Goal: Information Seeking & Learning: Check status

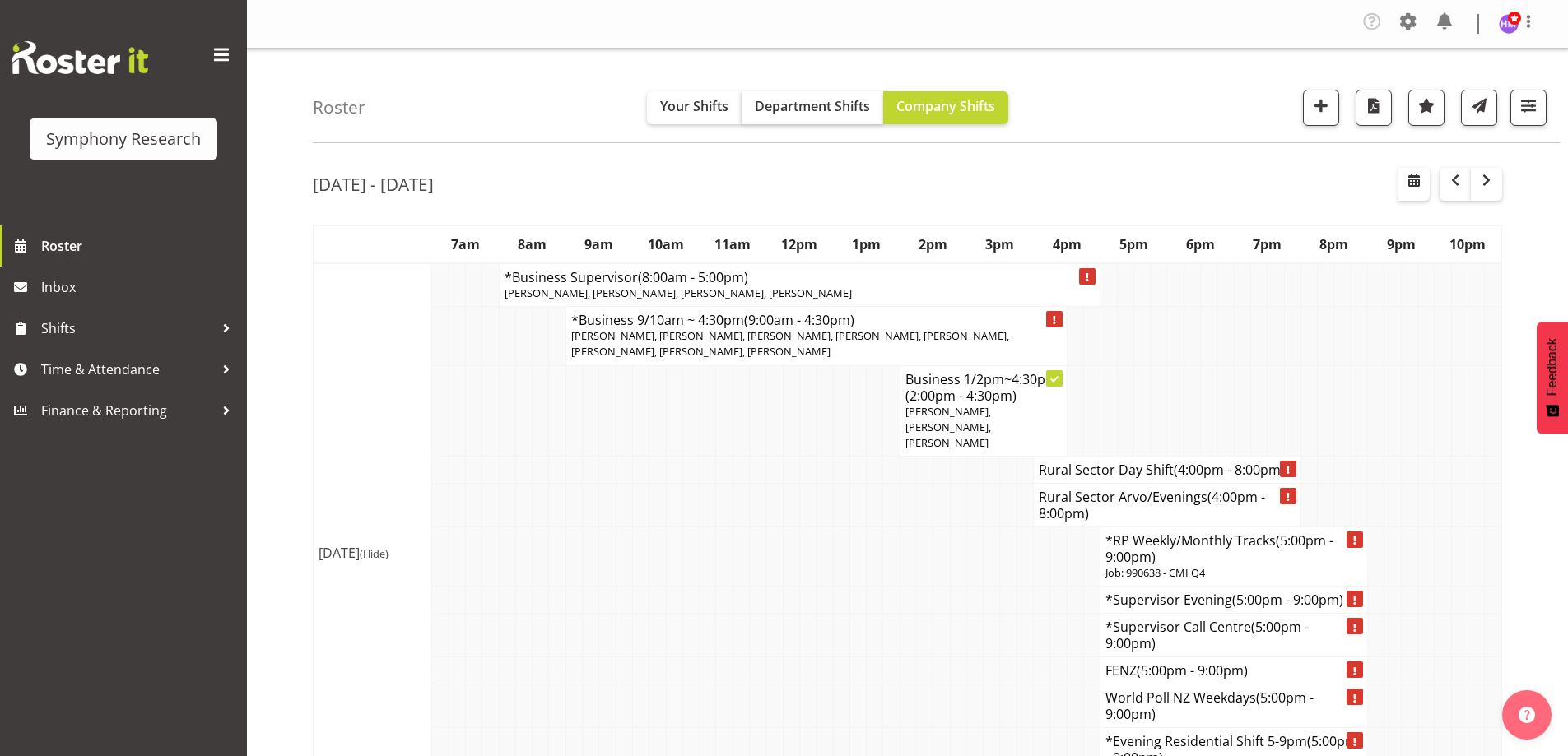
scroll to position [2400, 0]
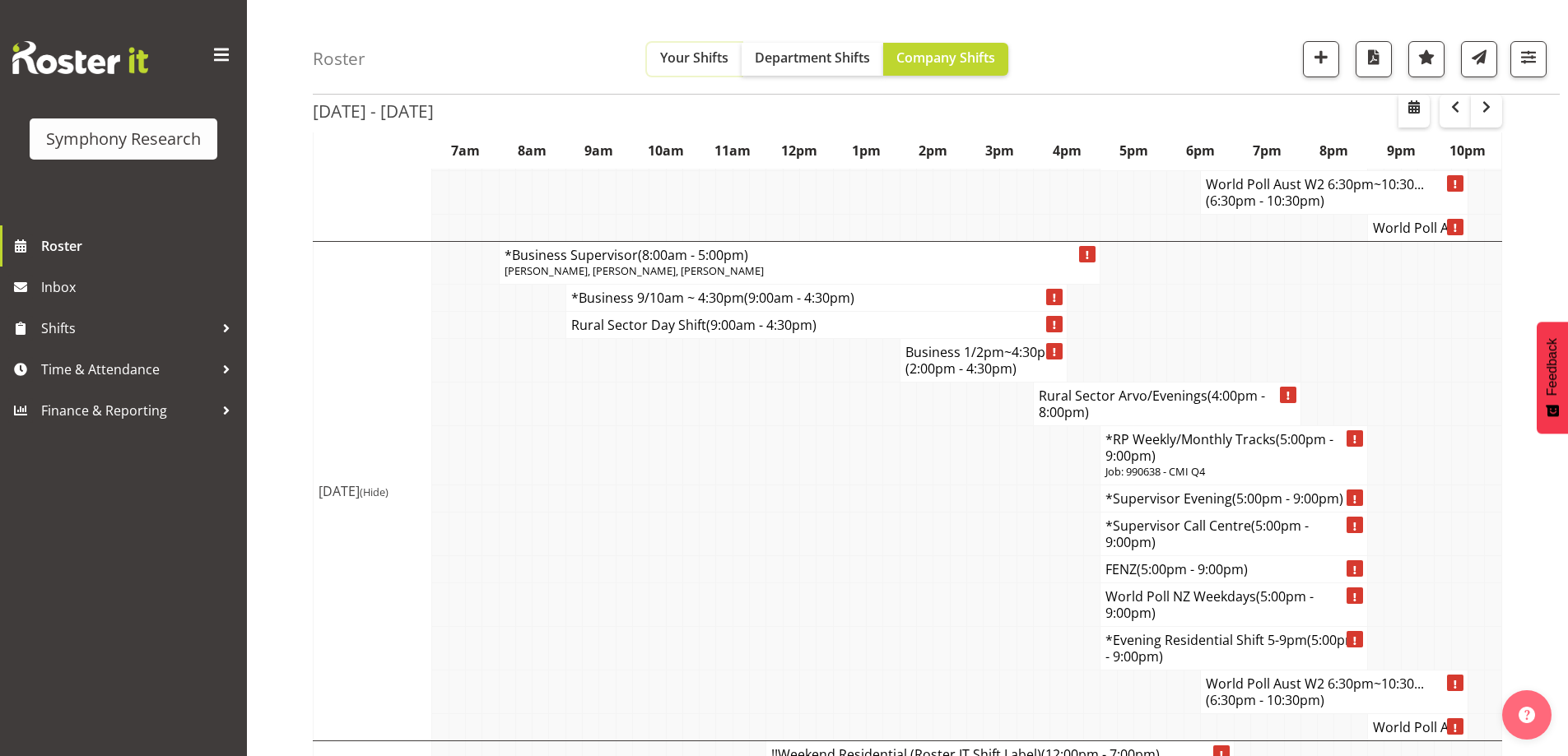
click at [692, 58] on span "Your Shifts" at bounding box center [694, 57] width 68 height 18
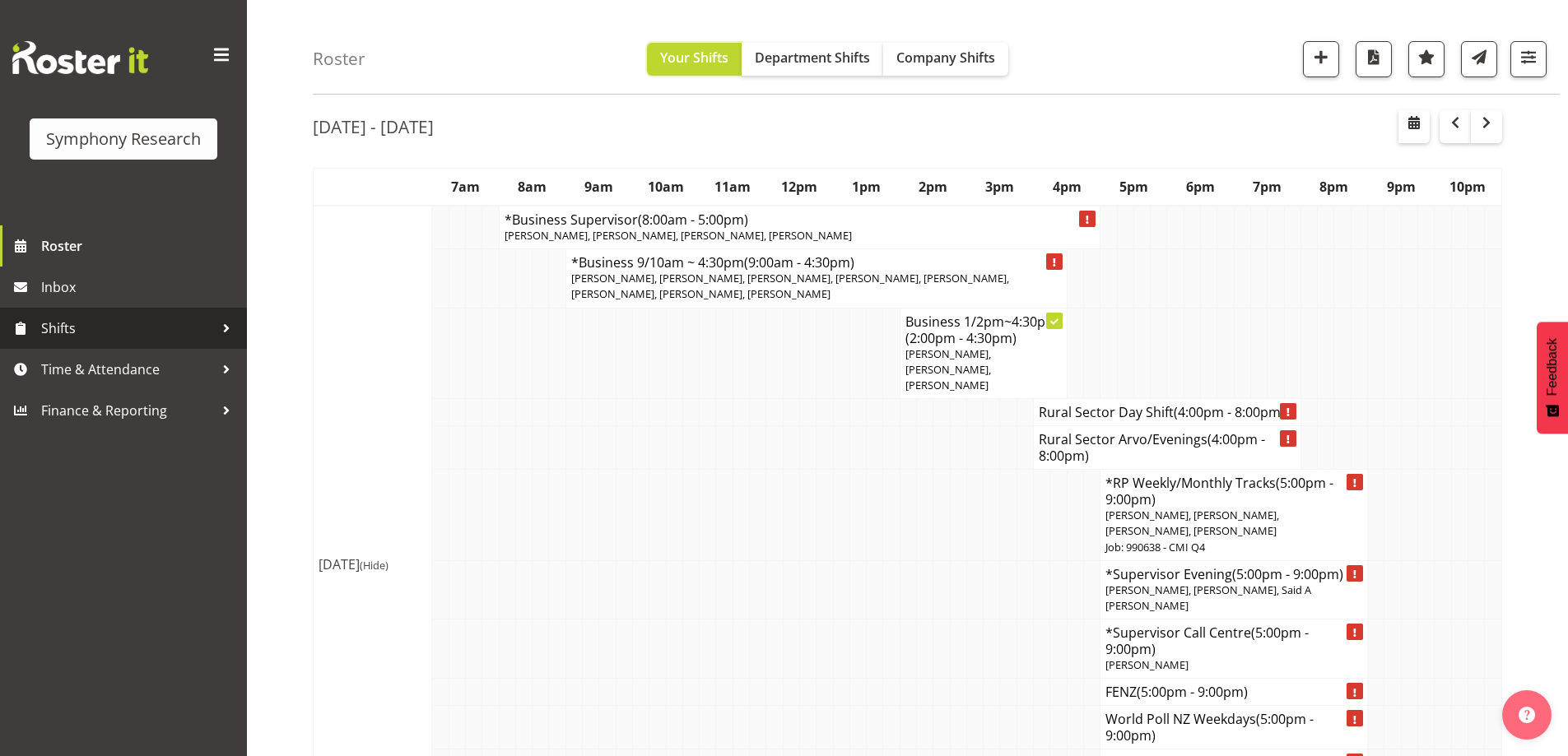
scroll to position [2400, 0]
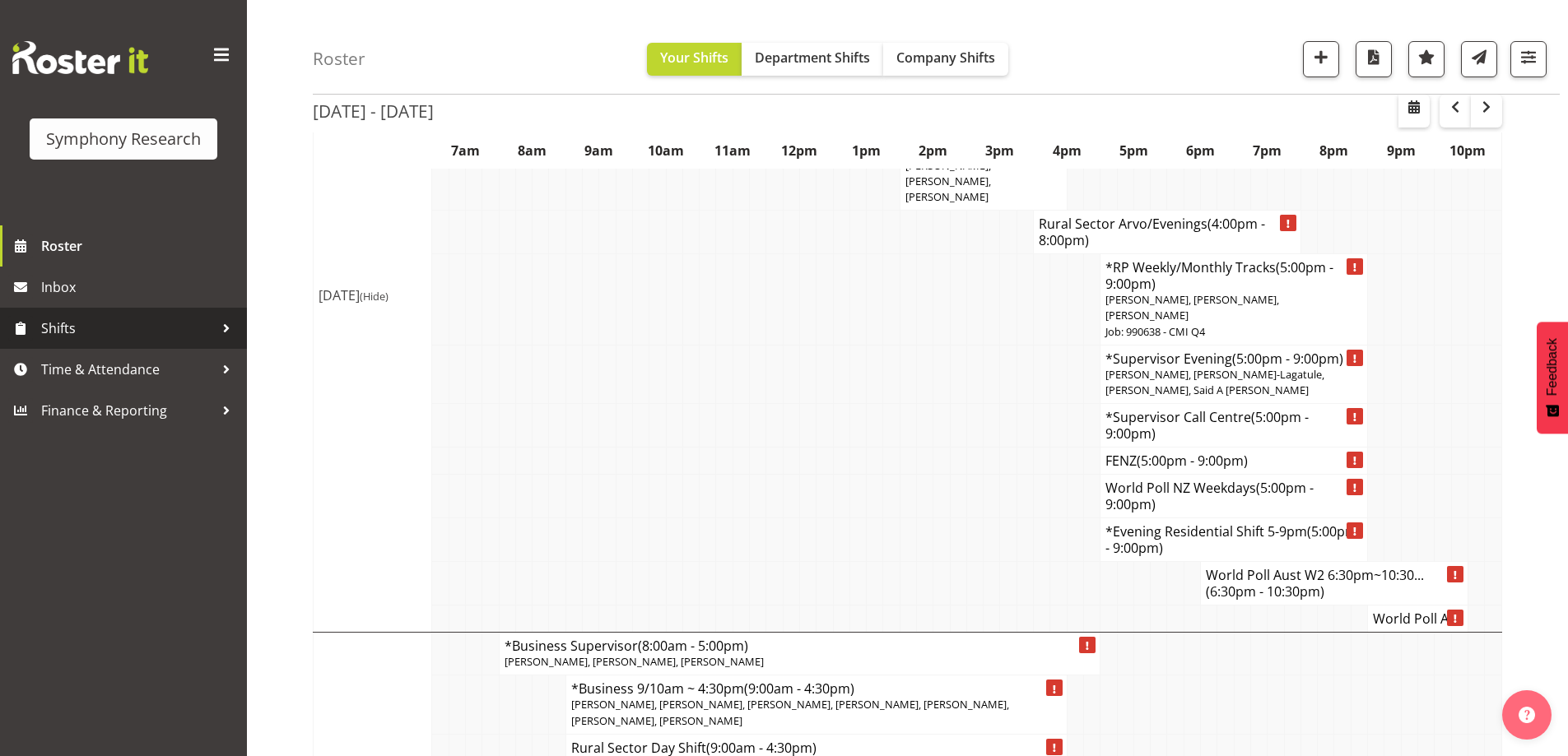
click at [126, 333] on span "Shifts" at bounding box center [127, 328] width 173 height 25
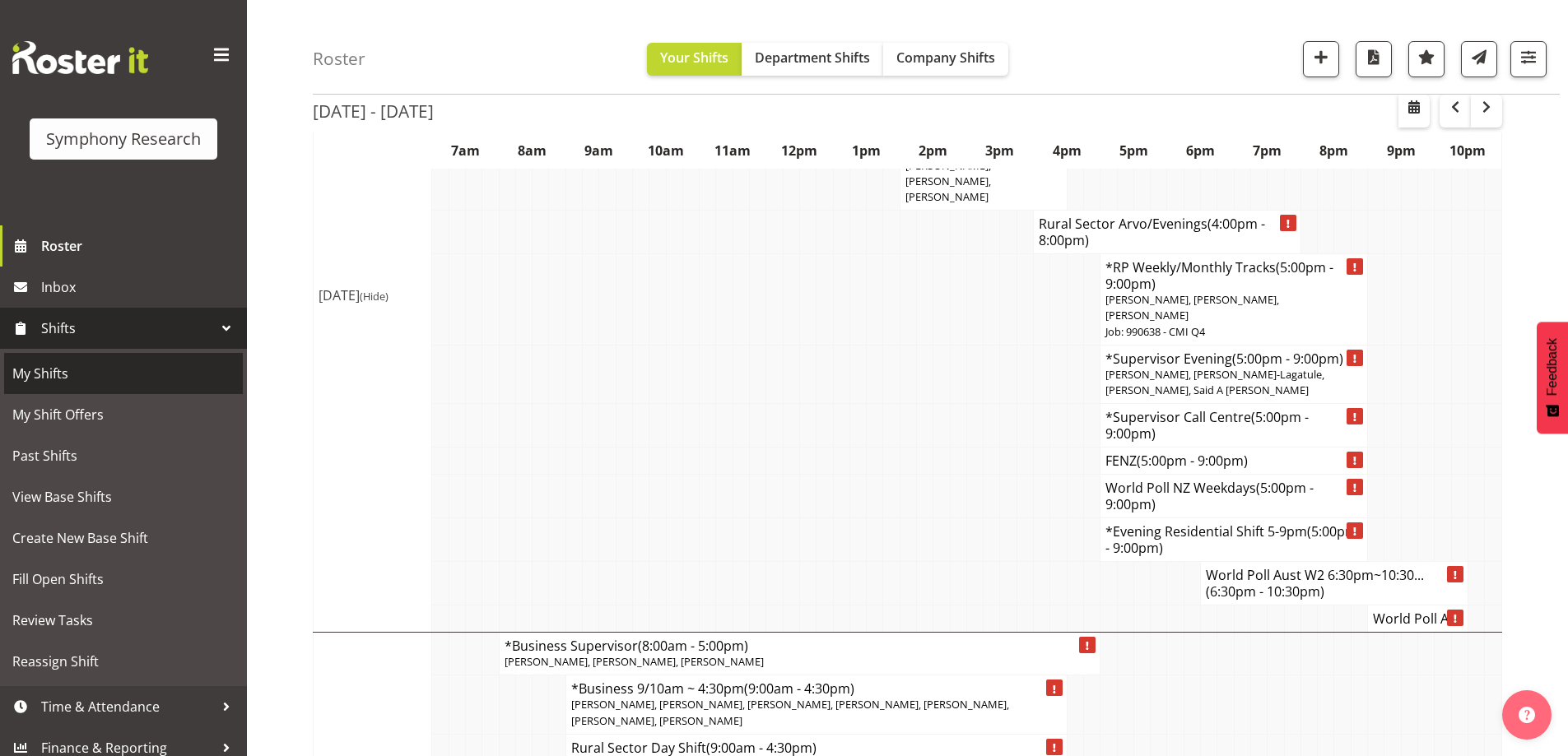
click at [133, 369] on span "My Shifts" at bounding box center [123, 373] width 222 height 25
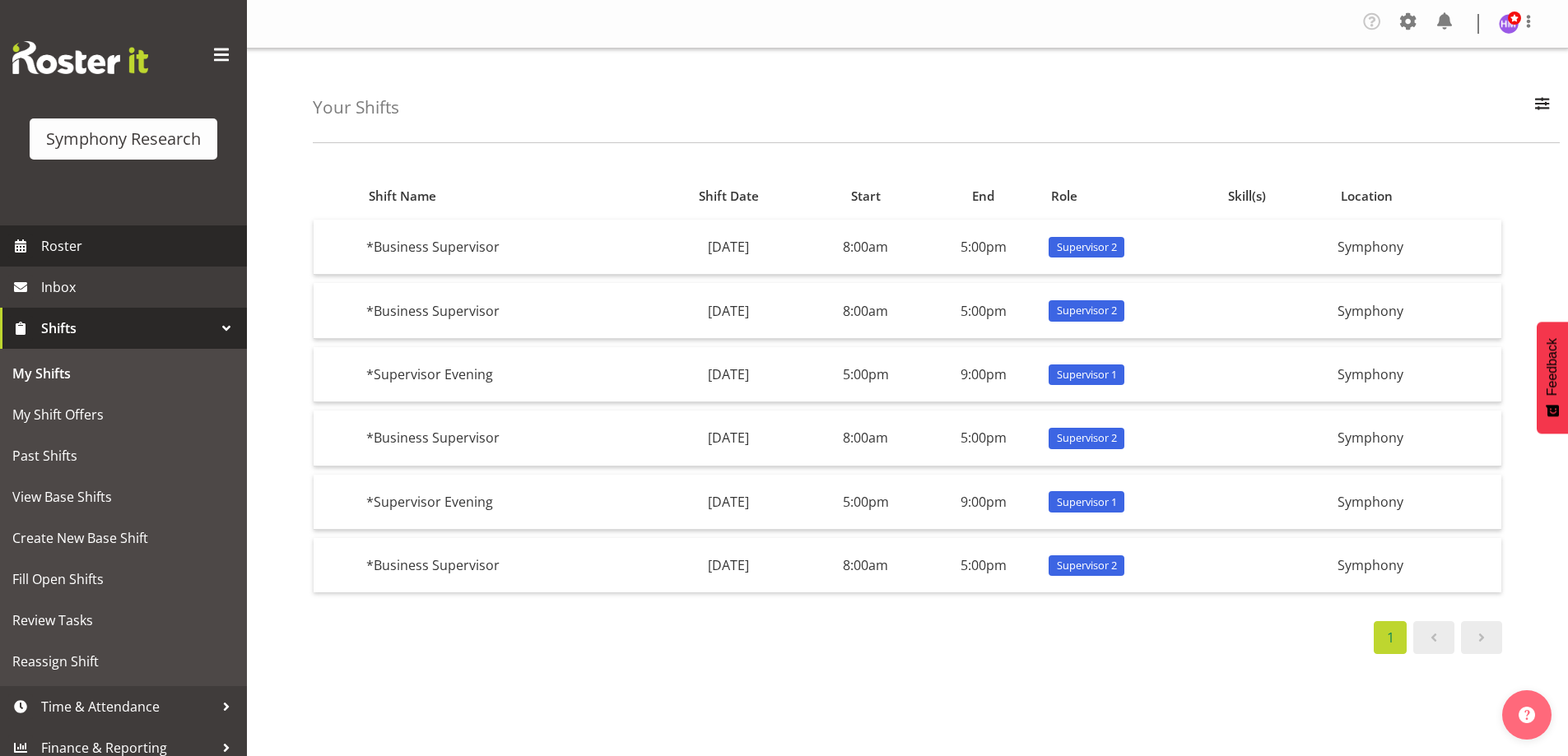
click at [167, 243] on span "Roster" at bounding box center [140, 245] width 198 height 25
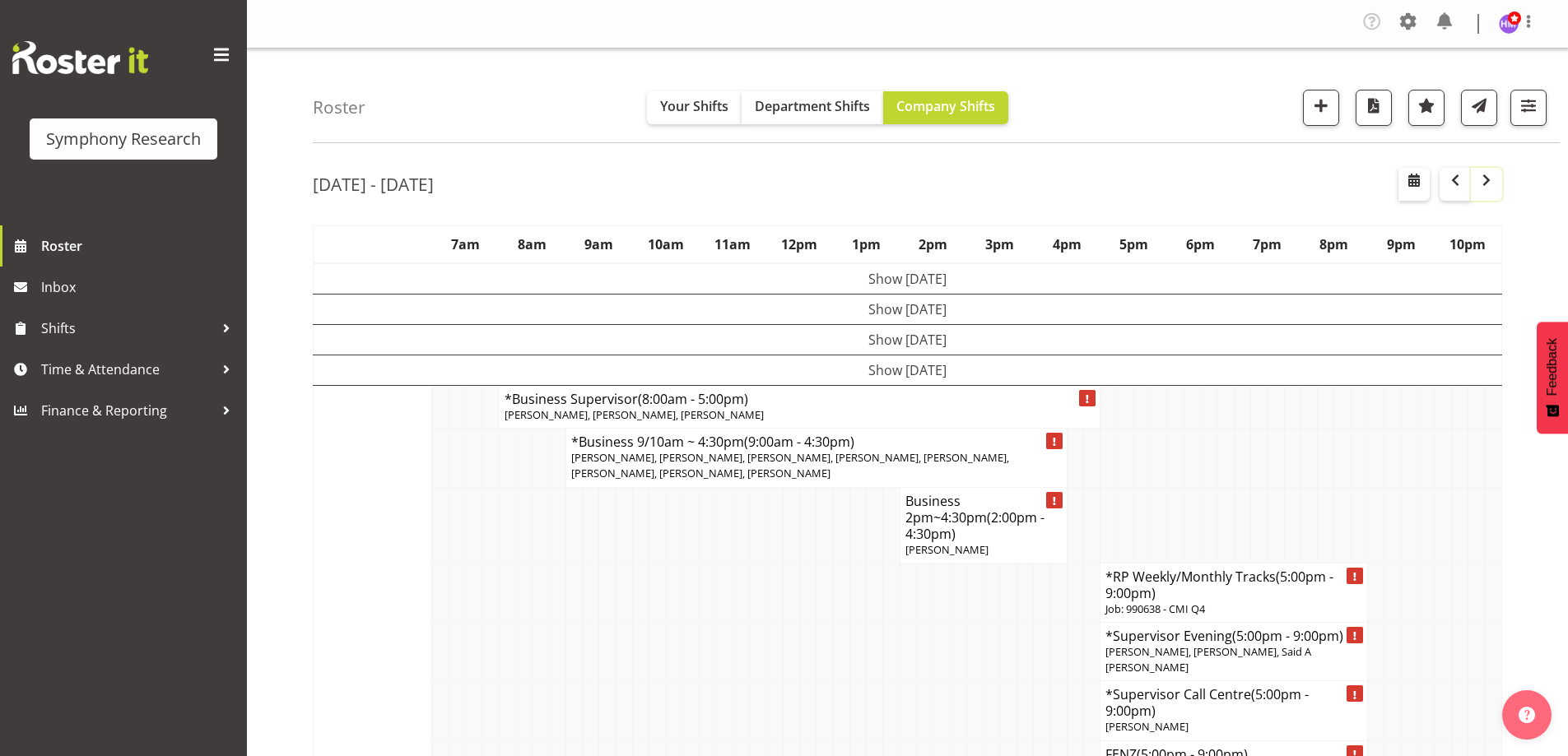
click at [1490, 178] on span "button" at bounding box center [1486, 180] width 20 height 20
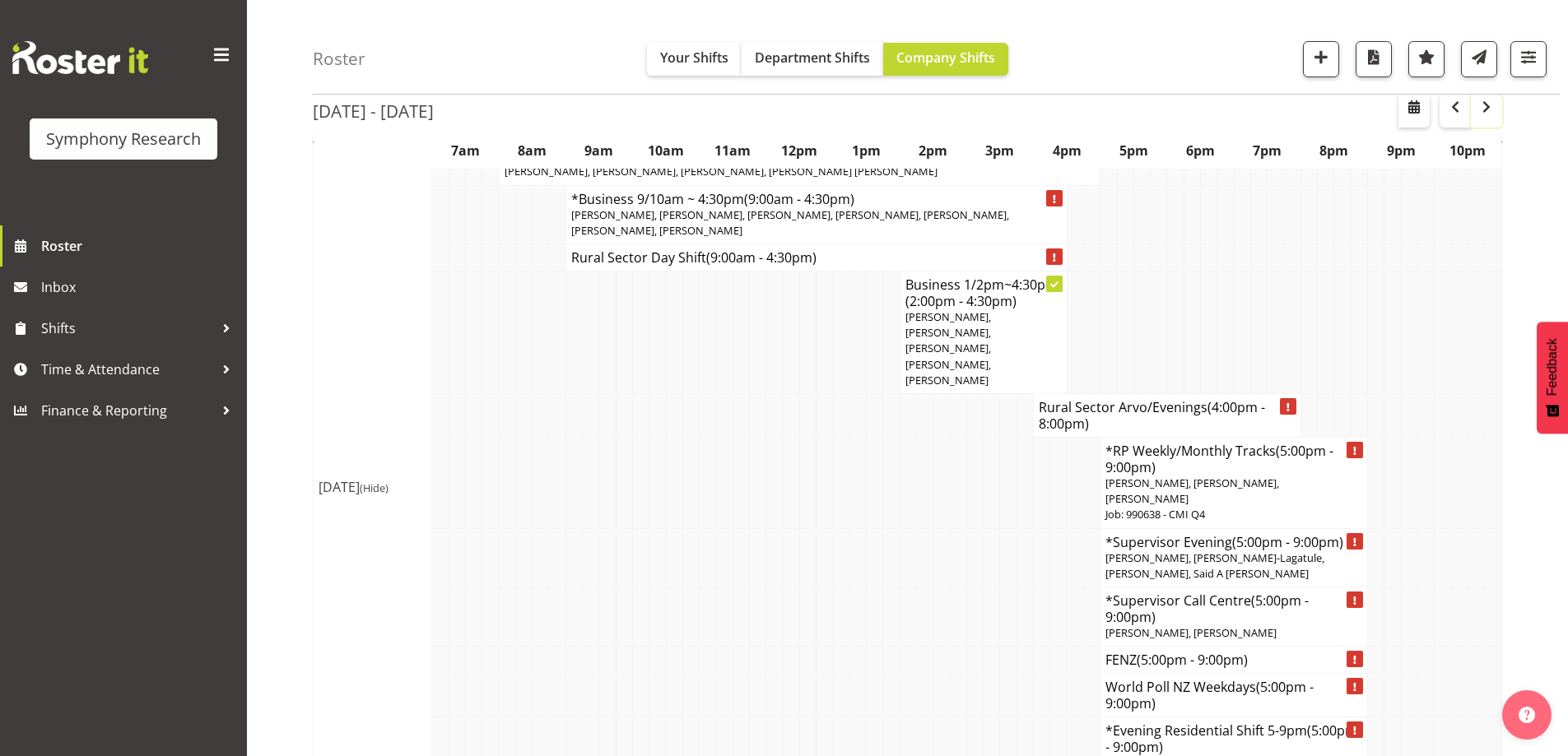
scroll to position [833, 0]
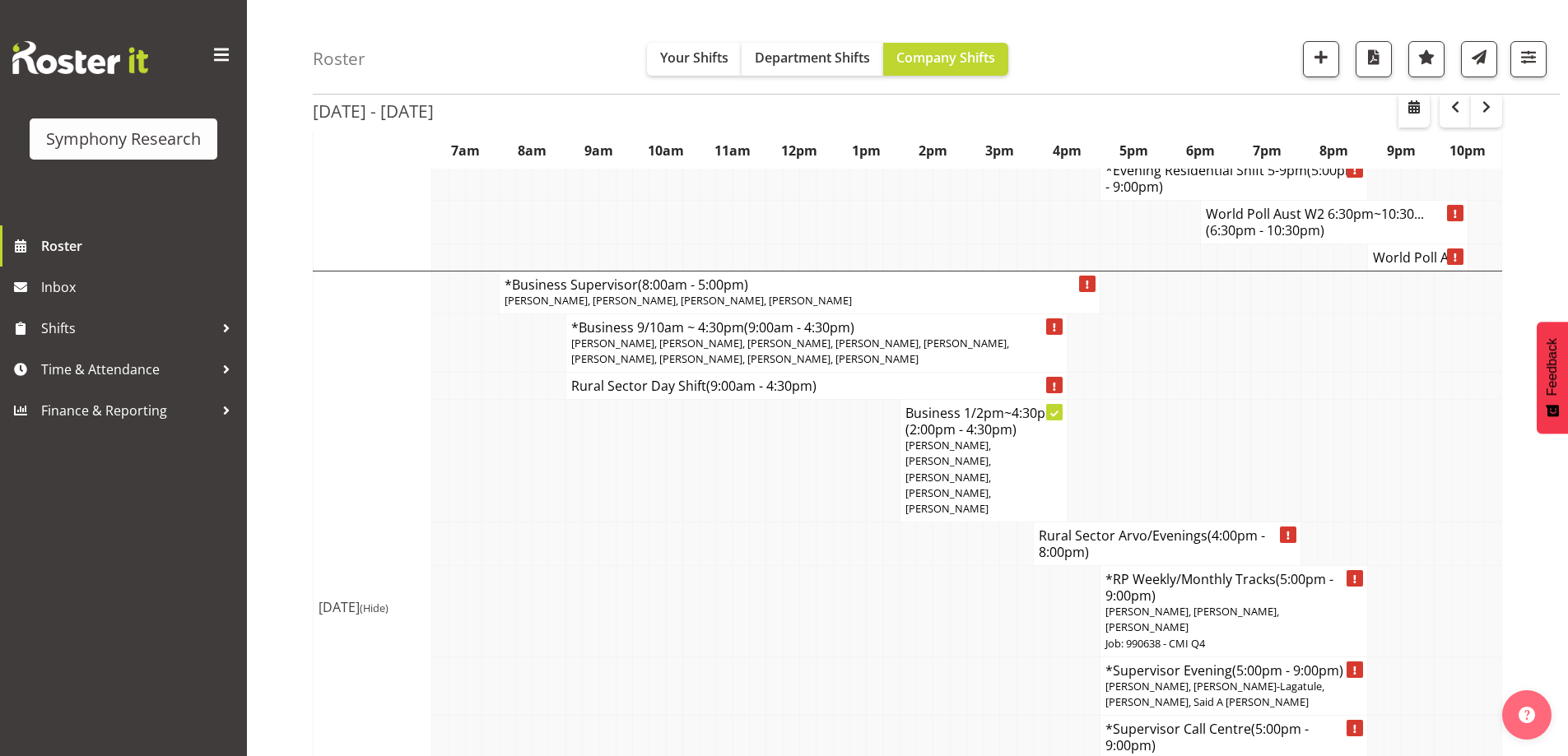
scroll to position [2156, 0]
